Goal: Information Seeking & Learning: Learn about a topic

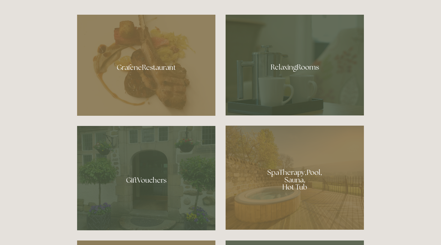
scroll to position [376, 0]
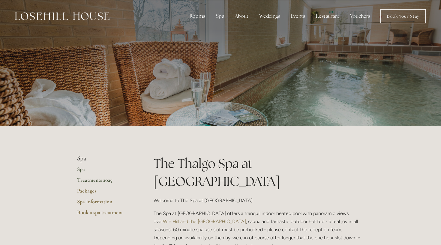
click at [90, 182] on link "Treatments 2025" at bounding box center [105, 182] width 57 height 11
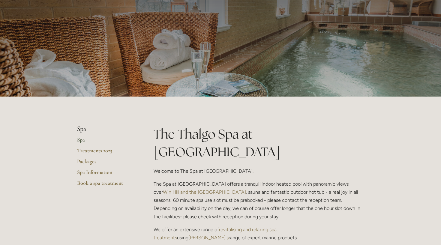
scroll to position [35, 0]
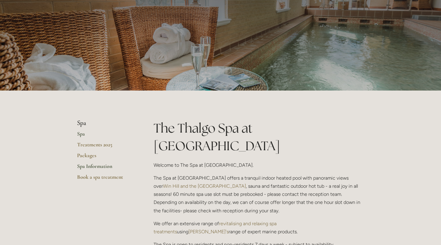
click at [103, 165] on link "Spa Information" at bounding box center [105, 168] width 57 height 11
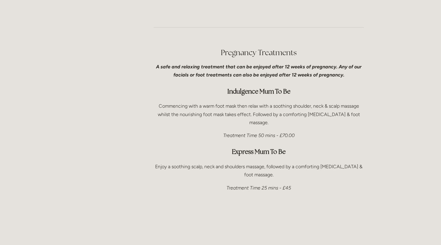
scroll to position [1316, 0]
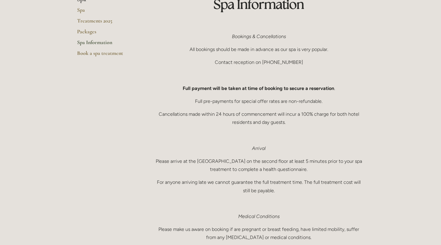
scroll to position [66, 0]
drag, startPoint x: 183, startPoint y: 86, endPoint x: 341, endPoint y: 88, distance: 157.6
click at [341, 89] on p "Full payment will be taken at time of booking to secure a reservation ." at bounding box center [259, 88] width 210 height 8
click at [253, 112] on p "Cancellations made within 24 hours of commencement will incur a 100% charge for…" at bounding box center [259, 118] width 210 height 16
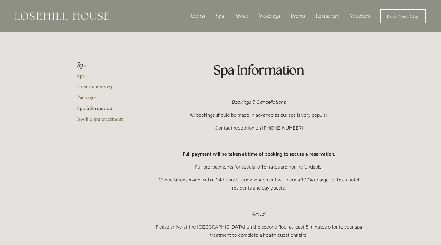
scroll to position [0, 0]
